Goal: Communication & Community: Answer question/provide support

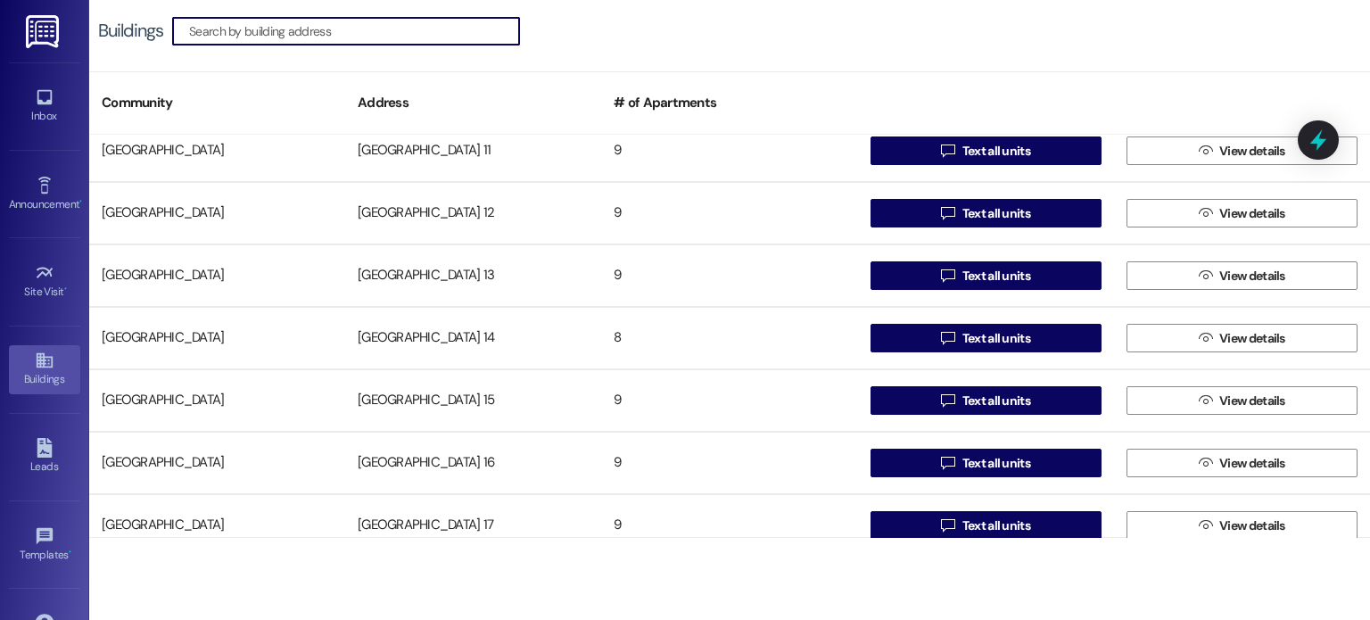
scroll to position [357, 0]
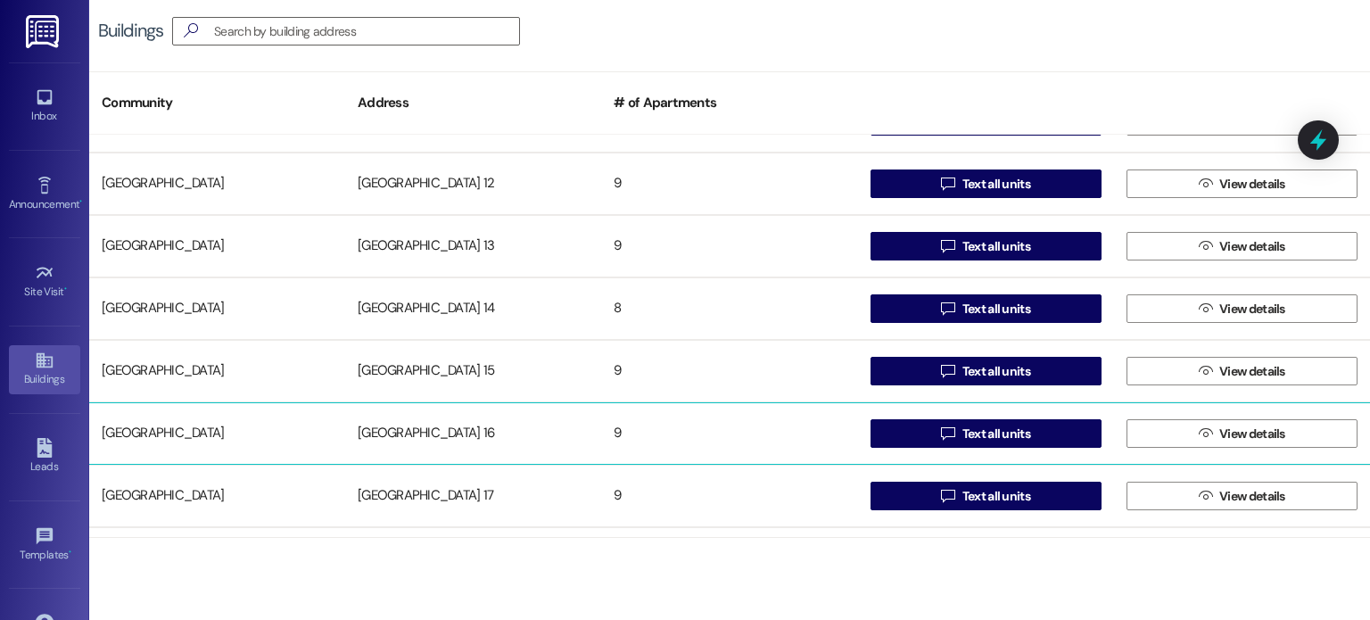
click at [421, 436] on div "[GEOGRAPHIC_DATA] 16" at bounding box center [473, 434] width 256 height 36
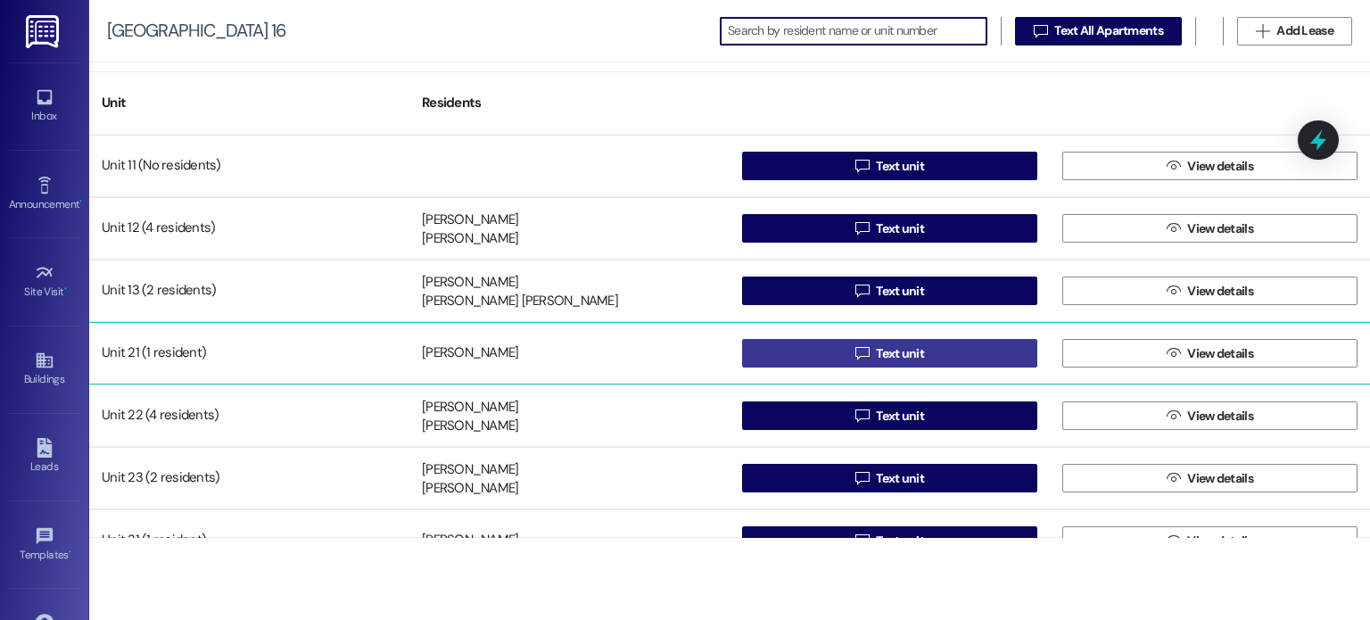
click at [844, 352] on button " Text unit" at bounding box center [889, 353] width 295 height 29
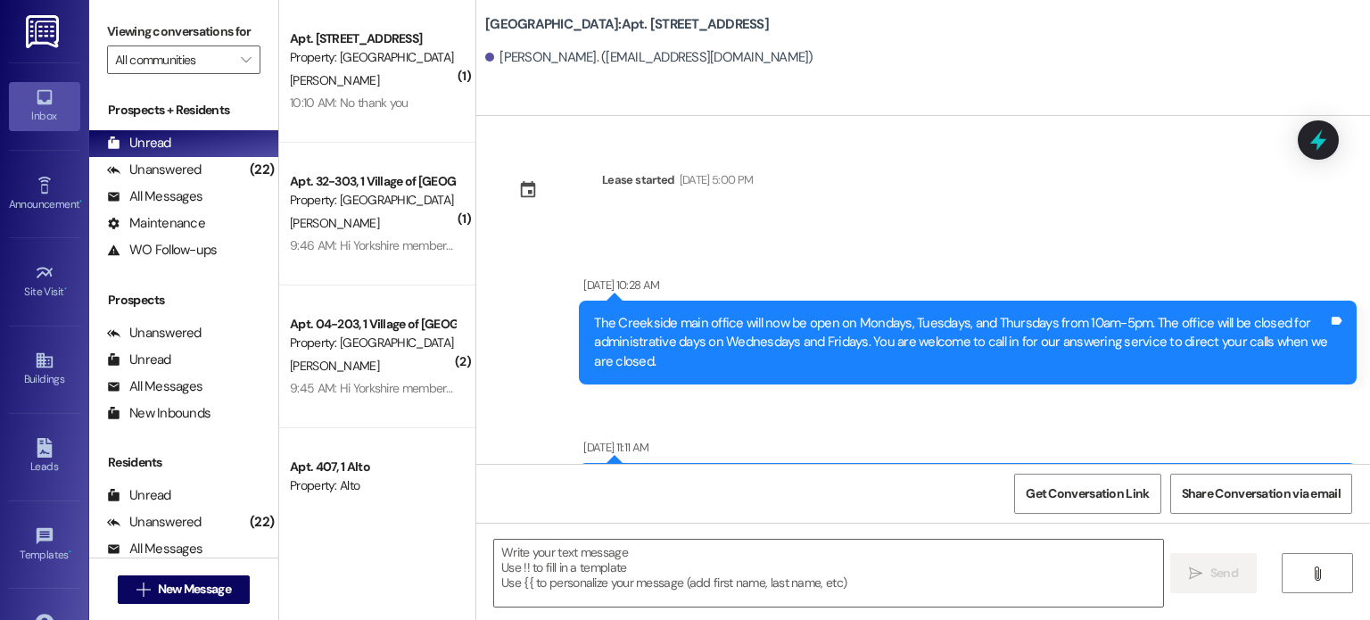
scroll to position [56044, 0]
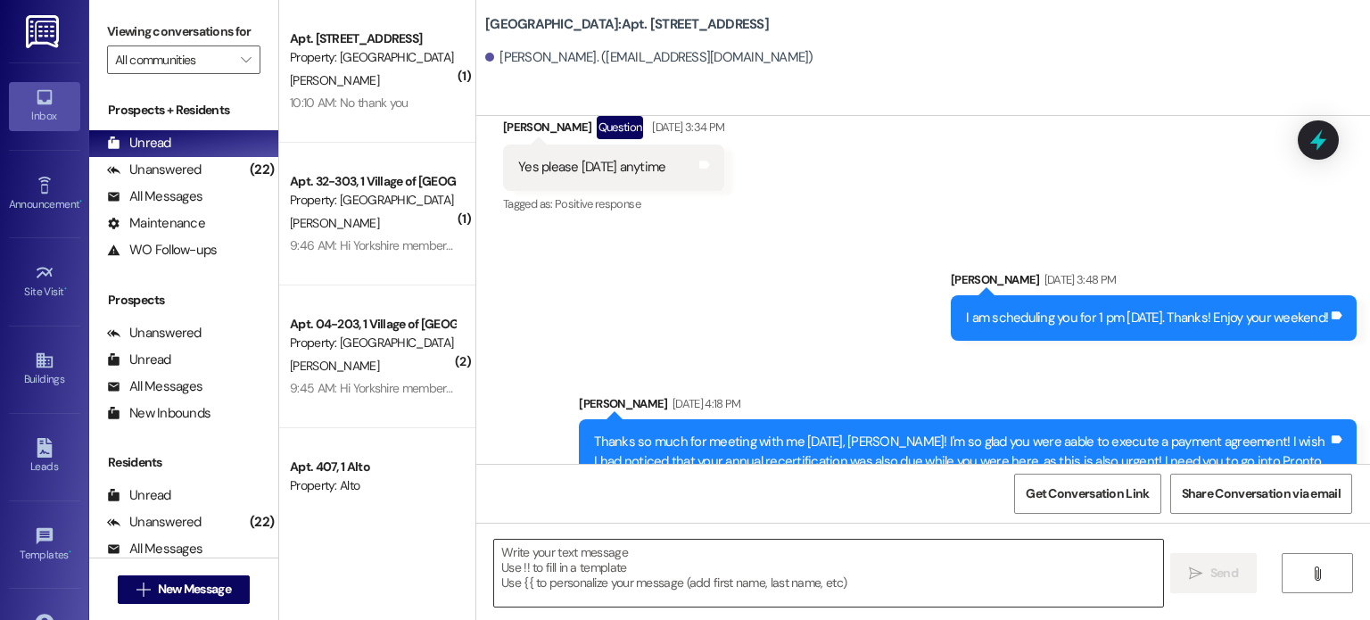
click at [596, 555] on textarea at bounding box center [828, 573] width 668 height 67
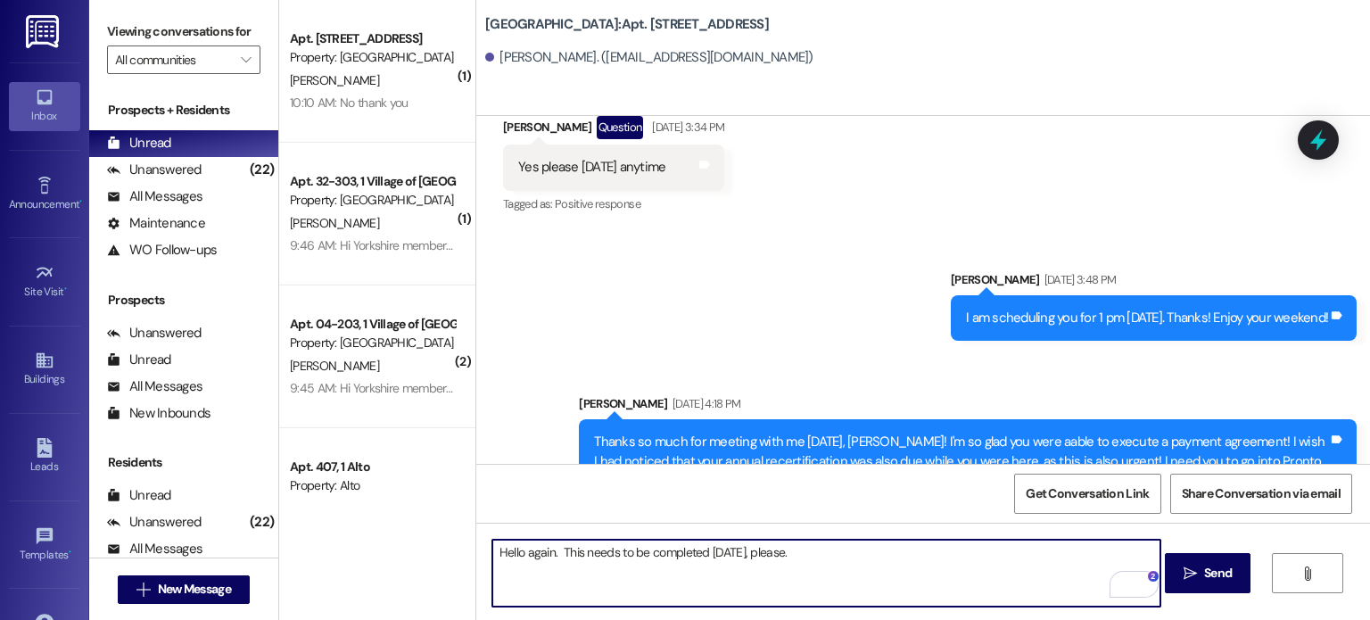
click at [774, 552] on textarea "Hello again. This needs to be completed [DATE], please." at bounding box center [826, 573] width 668 height 67
drag, startPoint x: 556, startPoint y: 552, endPoint x: 772, endPoint y: 548, distance: 216.7
click at [772, 548] on textarea "Hello again. This needs to be completed [DATE], please. You are at imminent ris…" at bounding box center [826, 573] width 668 height 67
drag, startPoint x: 772, startPoint y: 548, endPoint x: 553, endPoint y: 556, distance: 219.5
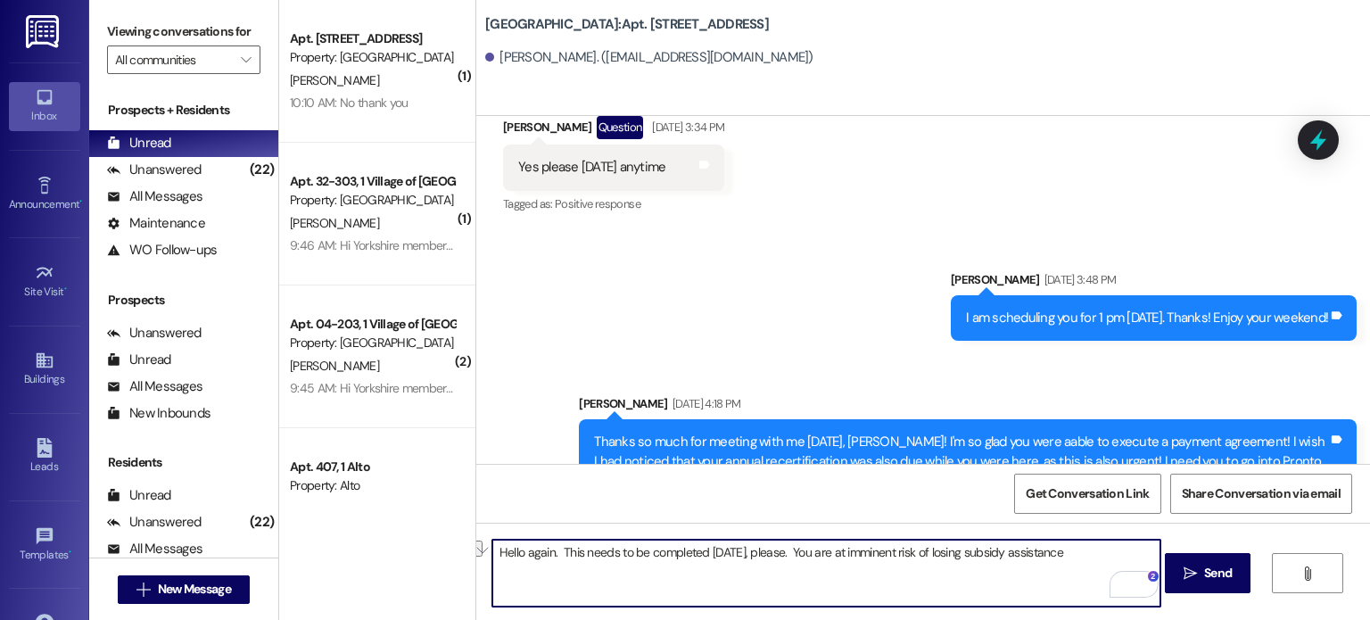
click at [553, 556] on textarea "Hello again. This needs to be completed [DATE], please. You are at imminent ris…" at bounding box center [826, 573] width 668 height 67
click at [556, 552] on textarea "Hello again. You are at imminent risk of losing subsidy assistance" at bounding box center [826, 573] width 668 height 67
click at [960, 548] on textarea "Hello again. I am following up because you are at imminent risk of losing subsi…" at bounding box center [826, 573] width 668 height 67
paste textarea "This needs to be completed [DATE], please."
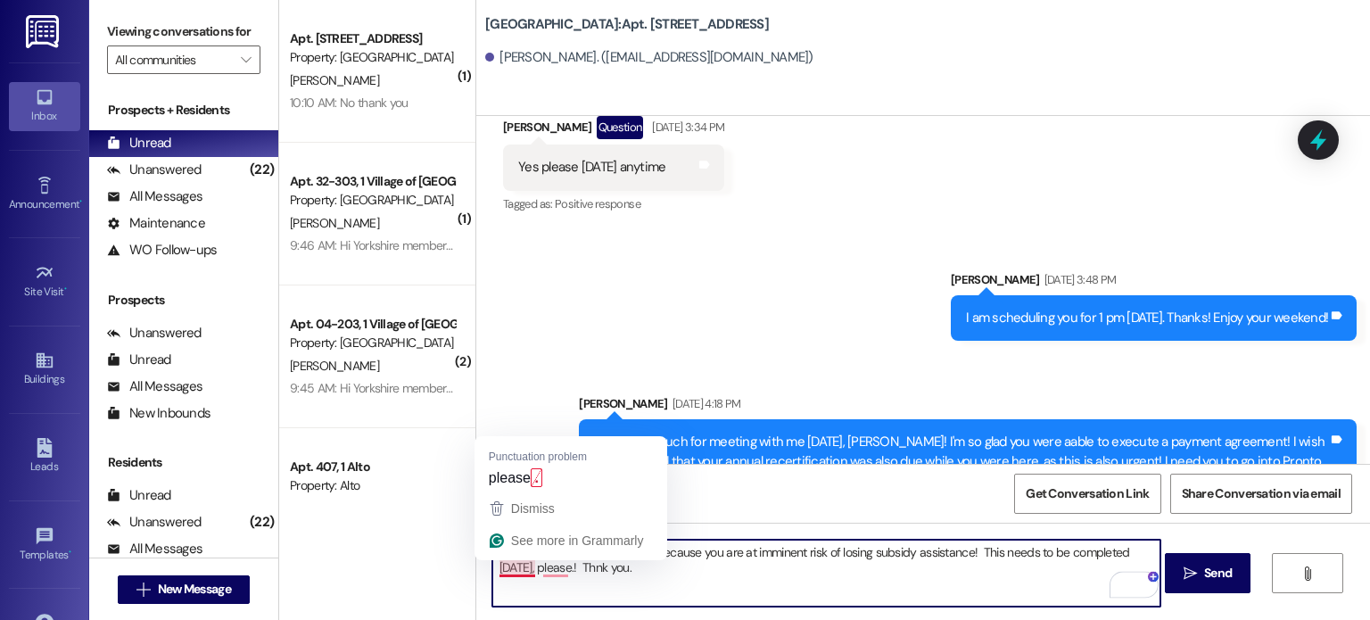
click at [521, 566] on textarea "Hello again. I am following up because you are at imminent risk of losing subsi…" at bounding box center [826, 573] width 668 height 67
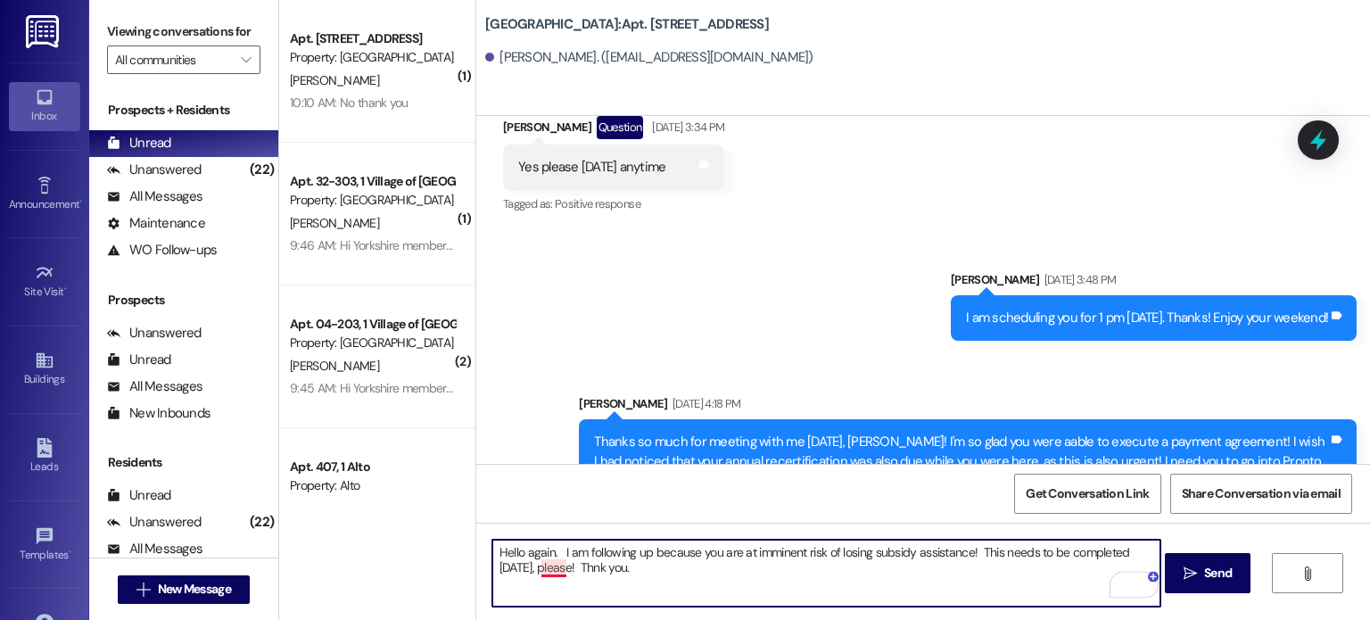
click at [541, 565] on textarea "Hello again. I am following up because you are at imminent risk of losing subsi…" at bounding box center [826, 573] width 668 height 67
click at [595, 573] on textarea "Hello again. I am following up because you are at imminent risk of losing subsi…" at bounding box center [826, 573] width 668 height 67
drag, startPoint x: 611, startPoint y: 570, endPoint x: 467, endPoint y: 555, distance: 144.4
click at [476, 555] on div "Hello again. I am following up because you are at imminent risk of losing subsi…" at bounding box center [923, 590] width 894 height 134
type textarea "Hello again. I am following up because you are at imminent risk of losing subsi…"
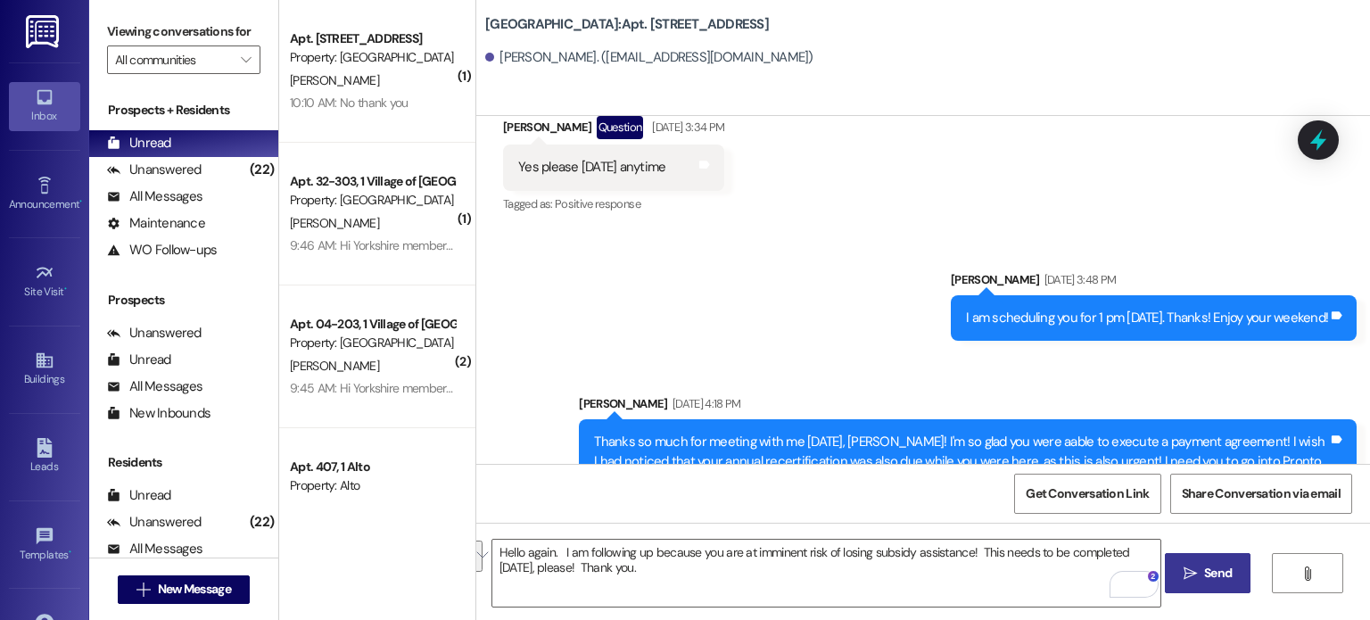
click at [1174, 573] on button " Send" at bounding box center [1208, 573] width 87 height 40
